Goal: Complete application form

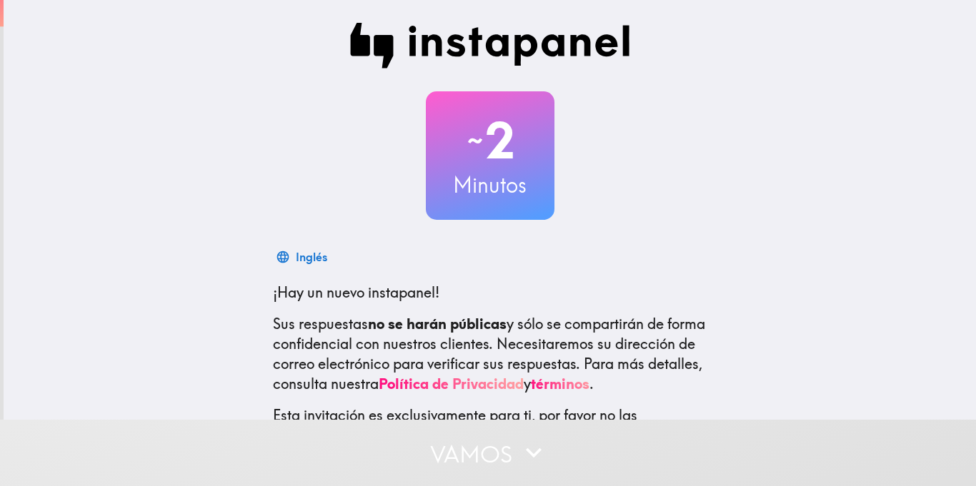
click at [636, 126] on div "~ 2 Minutos" at bounding box center [489, 155] width 457 height 129
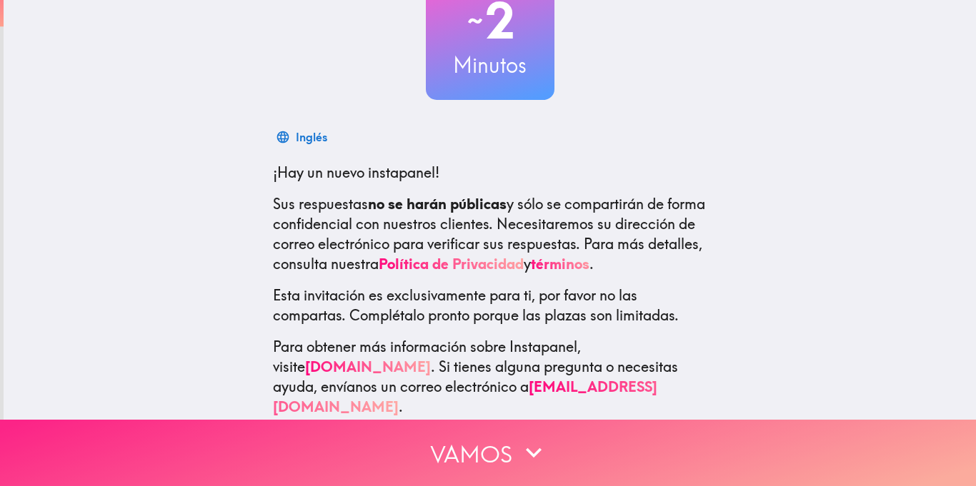
click at [596, 467] on button "Vamos" at bounding box center [488, 453] width 976 height 66
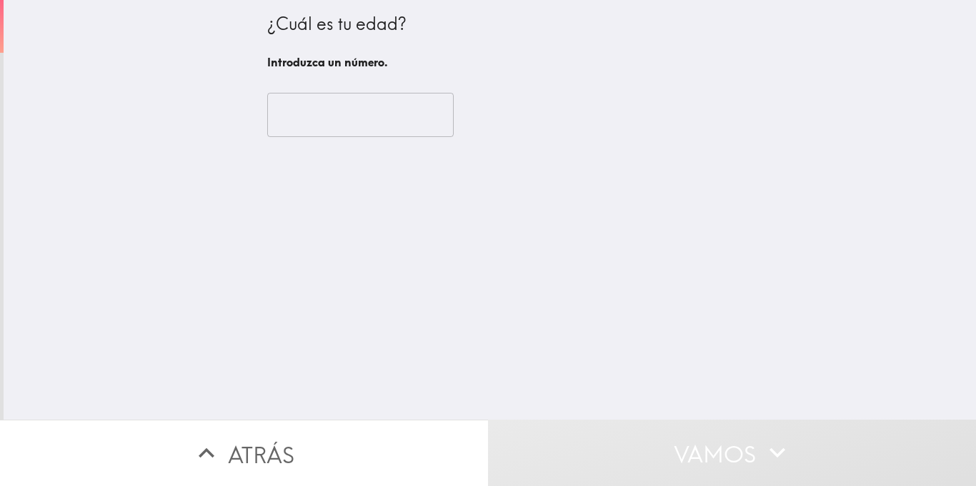
click at [376, 136] on input "number" at bounding box center [360, 115] width 186 height 44
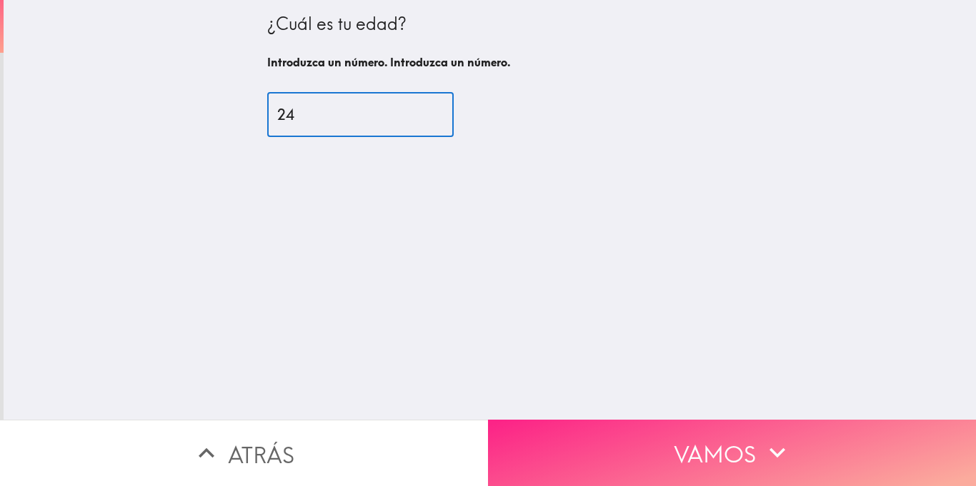
type input "24"
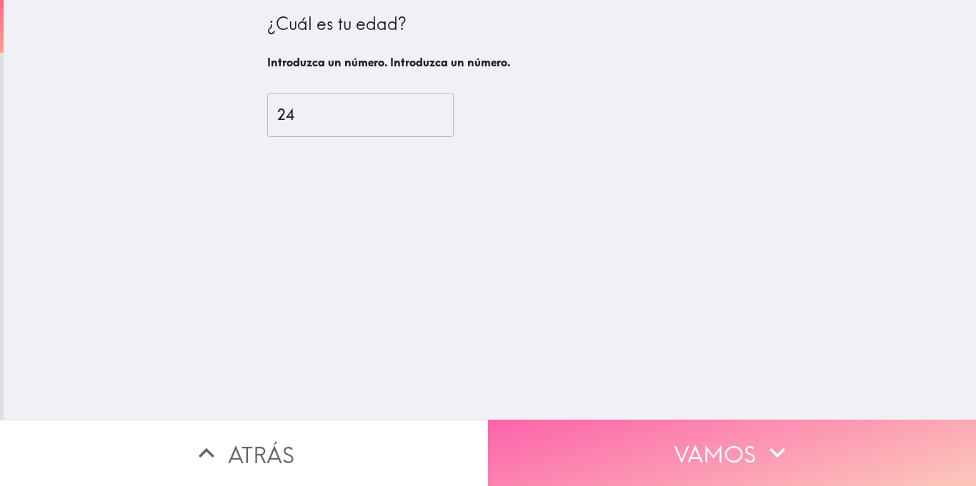
click at [725, 478] on button "Vamos" at bounding box center [732, 453] width 488 height 66
